Goal: Navigation & Orientation: Understand site structure

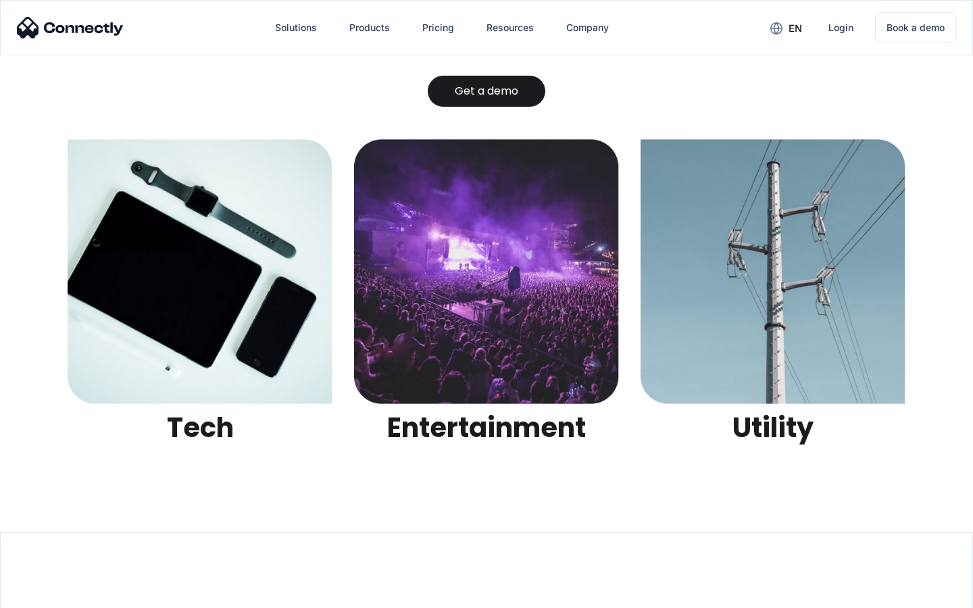
scroll to position [4265, 0]
